Goal: Task Accomplishment & Management: Manage account settings

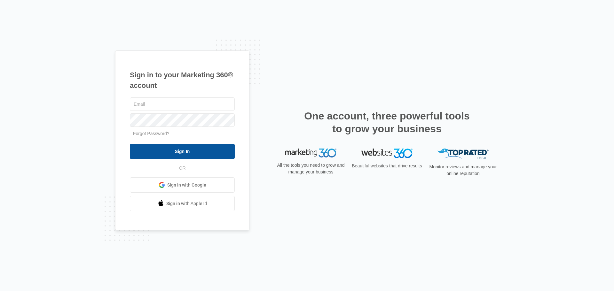
type input "[PERSON_NAME][EMAIL_ADDRESS][DOMAIN_NAME]"
click at [194, 155] on input "Sign In" at bounding box center [182, 151] width 105 height 15
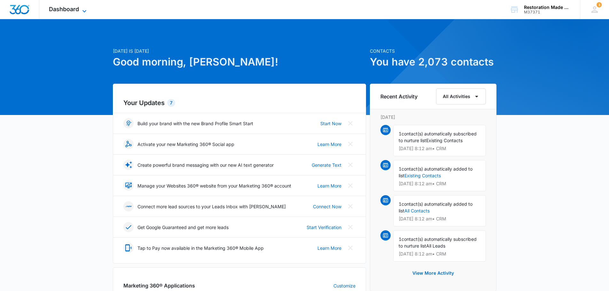
click at [63, 11] on span "Dashboard" at bounding box center [64, 9] width 30 height 7
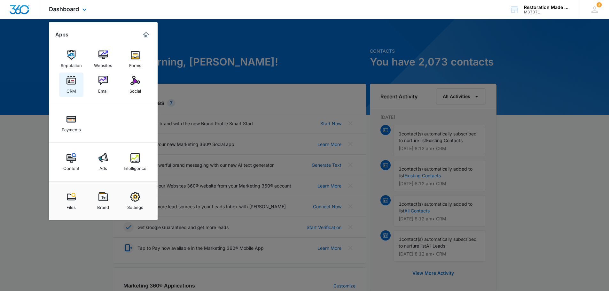
click at [77, 87] on link "CRM" at bounding box center [71, 85] width 24 height 24
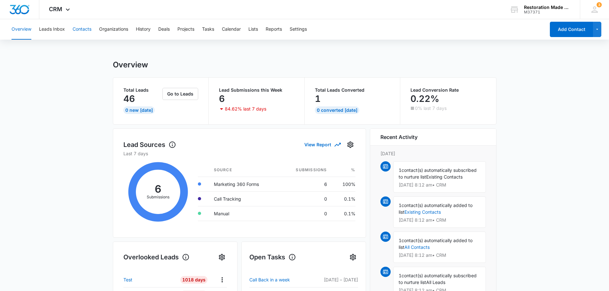
click at [75, 31] on button "Contacts" at bounding box center [82, 29] width 19 height 20
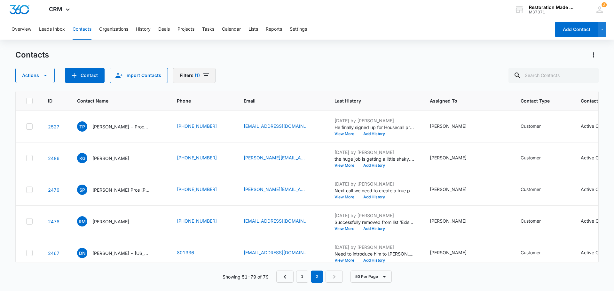
click at [204, 75] on icon "Filters" at bounding box center [206, 76] width 6 height 4
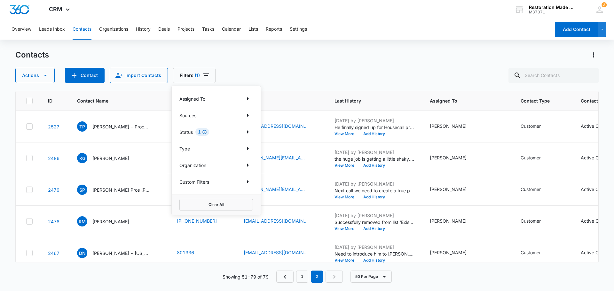
click at [202, 132] on icon "Clear" at bounding box center [204, 132] width 5 height 5
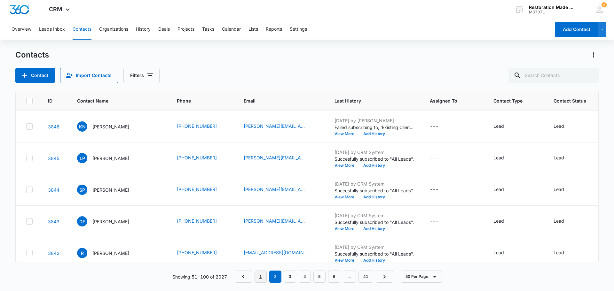
click at [265, 277] on link "1" at bounding box center [260, 277] width 12 height 12
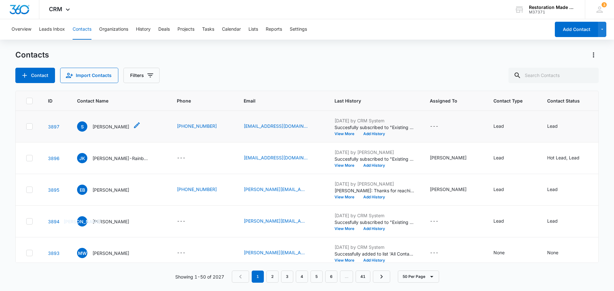
click at [97, 127] on p "Santiago" at bounding box center [110, 126] width 37 height 7
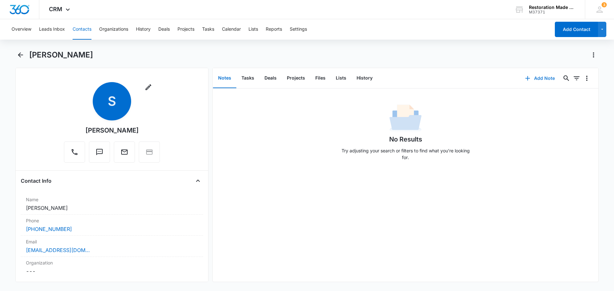
click at [544, 78] on button "Add Note" at bounding box center [540, 78] width 43 height 15
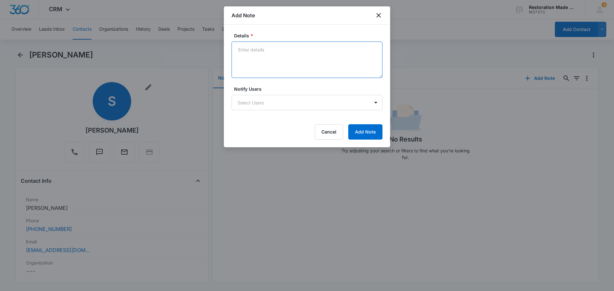
click at [308, 53] on textarea "Details *" at bounding box center [306, 60] width 151 height 36
type textarea "Emailed him link to sign up for Owners Monthly Course"
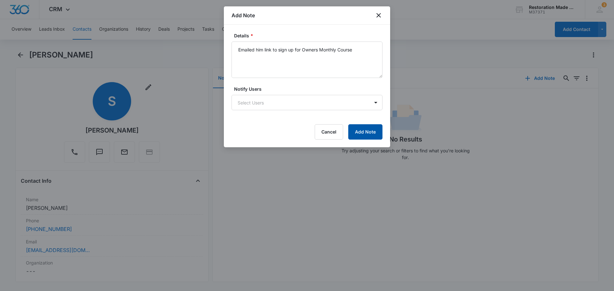
click at [373, 129] on button "Add Note" at bounding box center [365, 131] width 34 height 15
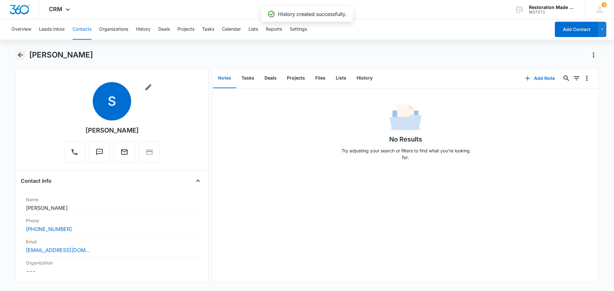
click at [23, 54] on icon "Back" at bounding box center [21, 55] width 8 height 8
